Goal: Check status

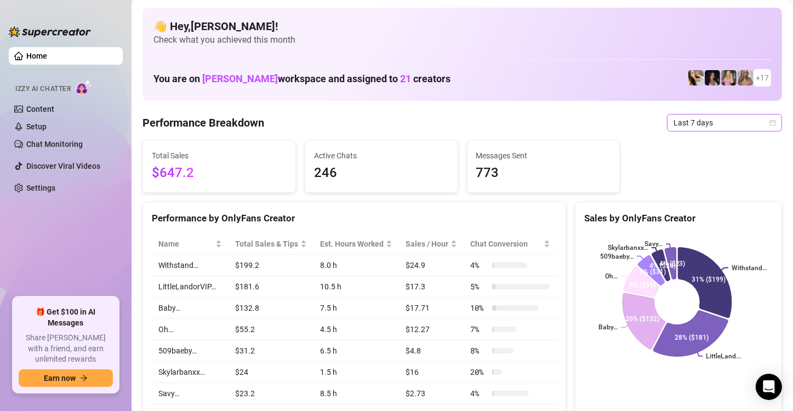
click at [705, 123] on span "Last 7 days" at bounding box center [724, 123] width 102 height 16
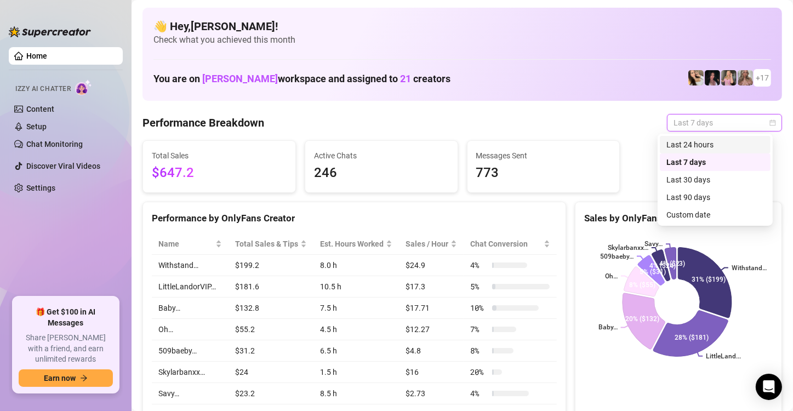
click at [693, 142] on div "Last 24 hours" at bounding box center [715, 145] width 98 height 12
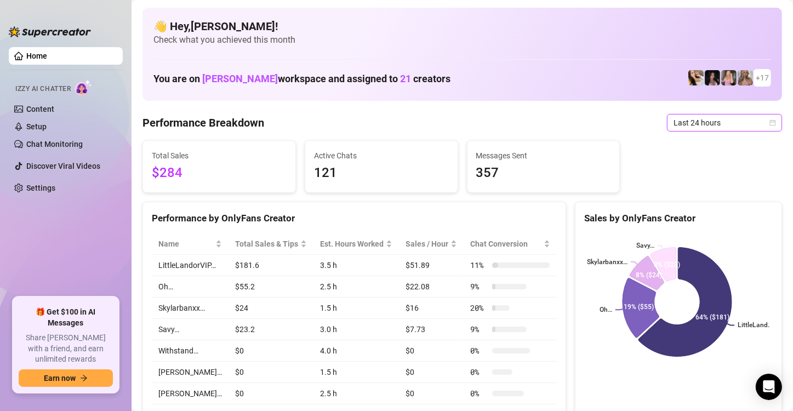
click at [685, 127] on span "Last 24 hours" at bounding box center [724, 123] width 102 height 16
click at [699, 124] on span "Last 24 hours" at bounding box center [724, 123] width 102 height 16
click at [699, 160] on div "Total Sales $284 Active Chats 121 Messages Sent 357" at bounding box center [462, 166] width 648 height 53
click at [725, 123] on span "Last 24 hours" at bounding box center [724, 123] width 102 height 16
click at [753, 119] on span "Last 24 hours" at bounding box center [724, 123] width 102 height 16
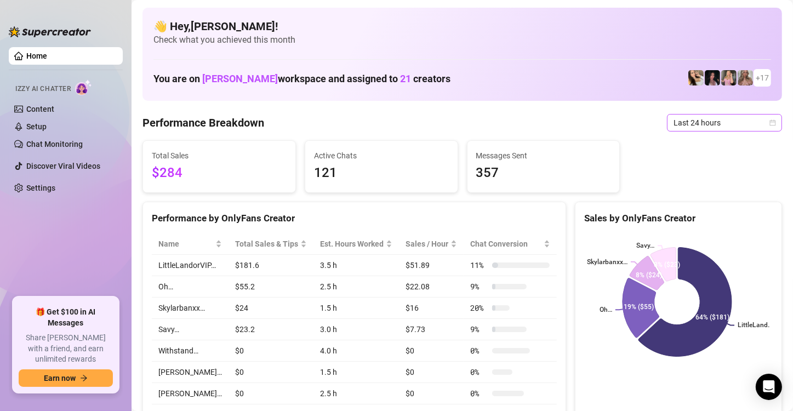
click at [749, 122] on span "Last 24 hours" at bounding box center [724, 123] width 102 height 16
click at [705, 127] on span "Last 24 hours" at bounding box center [724, 123] width 102 height 16
click at [696, 128] on span "Last 24 hours" at bounding box center [724, 123] width 102 height 16
click at [743, 124] on span "Last 24 hours" at bounding box center [724, 123] width 102 height 16
click at [705, 158] on div "Total Sales $284 Active Chats 121 Messages Sent 357" at bounding box center [462, 166] width 648 height 53
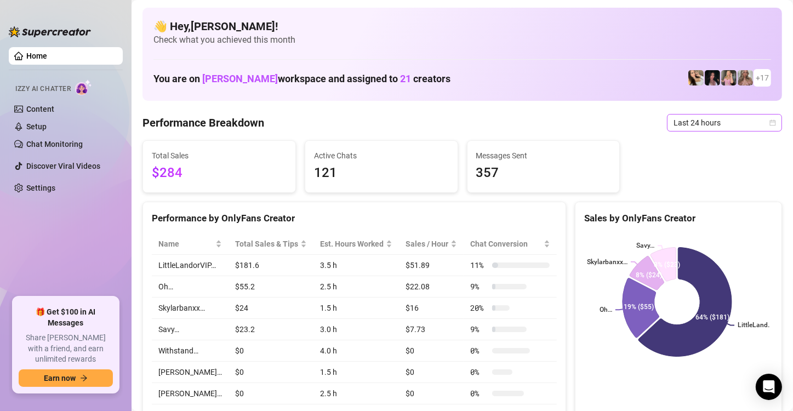
click at [769, 123] on icon "calendar" at bounding box center [772, 122] width 7 height 7
click at [759, 125] on span "Last 24 hours" at bounding box center [724, 123] width 102 height 16
click at [770, 125] on icon "calendar" at bounding box center [773, 122] width 6 height 6
click at [769, 124] on icon "calendar" at bounding box center [772, 122] width 7 height 7
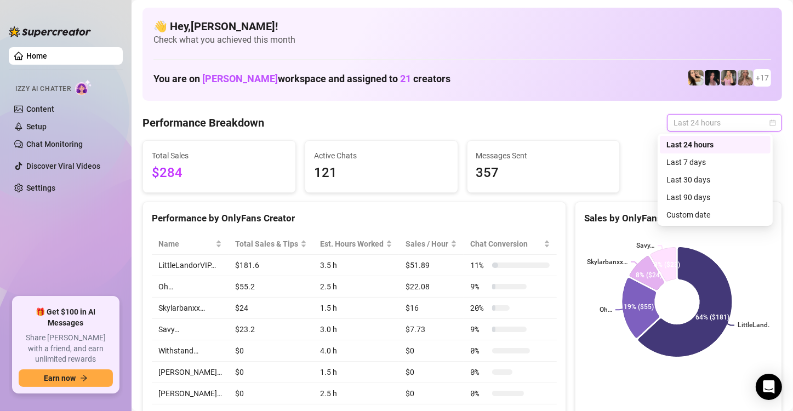
click at [693, 160] on div "Last 7 days" at bounding box center [715, 162] width 98 height 12
